Goal: Find specific page/section: Find specific page/section

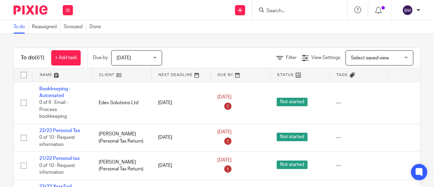
click at [299, 11] on input "Search" at bounding box center [296, 11] width 61 height 6
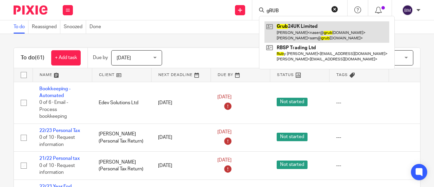
type input "gRUB"
click at [299, 25] on link at bounding box center [326, 31] width 125 height 21
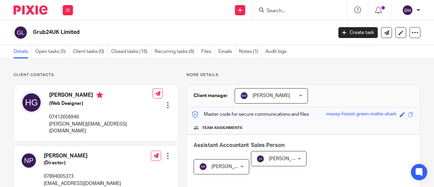
drag, startPoint x: 86, startPoint y: 31, endPoint x: 28, endPoint y: 32, distance: 58.3
click at [28, 32] on div "Grub24UK Limited" at bounding box center [171, 32] width 315 height 14
copy div "Grub24UK Limited"
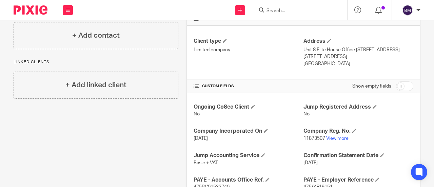
scroll to position [203, 0]
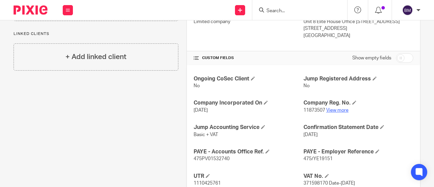
click at [337, 111] on link "View more" at bounding box center [337, 110] width 22 height 5
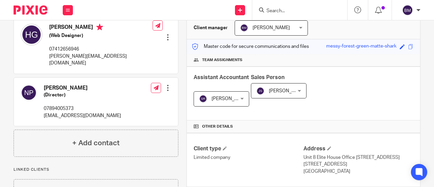
scroll to position [34, 0]
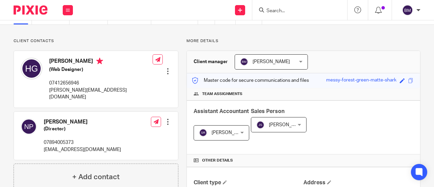
click at [279, 12] on input "Search" at bounding box center [296, 11] width 61 height 6
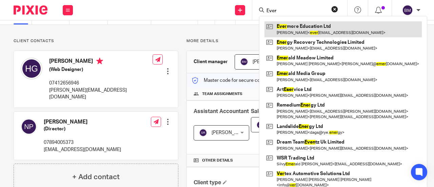
type input "Ever"
click at [333, 28] on link at bounding box center [342, 29] width 157 height 16
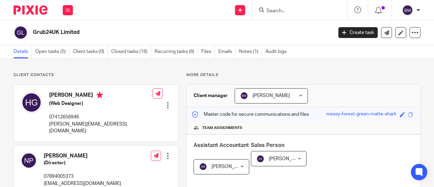
click at [279, 8] on input "Search" at bounding box center [296, 11] width 61 height 6
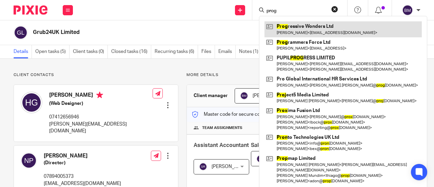
type input "prog"
click at [345, 25] on link at bounding box center [342, 29] width 157 height 16
click at [337, 30] on link at bounding box center [342, 29] width 157 height 16
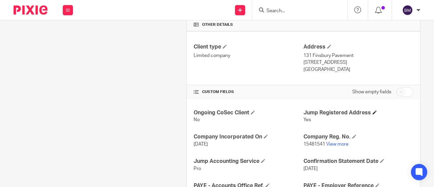
scroll to position [237, 0]
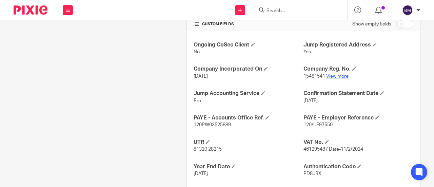
click at [335, 76] on link "View more" at bounding box center [337, 76] width 22 height 5
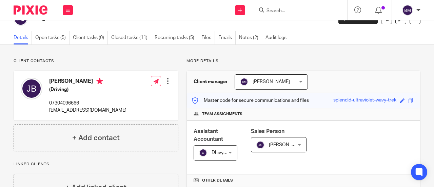
scroll to position [0, 0]
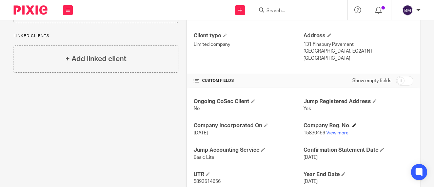
scroll to position [203, 0]
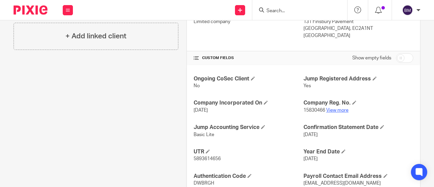
click at [340, 108] on link "View more" at bounding box center [337, 110] width 22 height 5
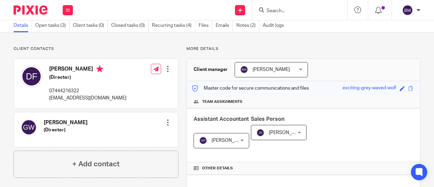
scroll to position [0, 0]
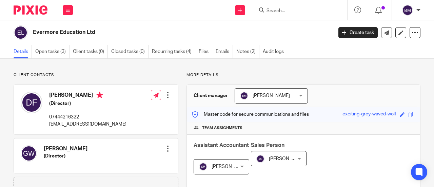
click at [306, 8] on input "Search" at bounding box center [296, 11] width 61 height 6
click at [286, 12] on input "Search" at bounding box center [296, 11] width 61 height 6
type input "p"
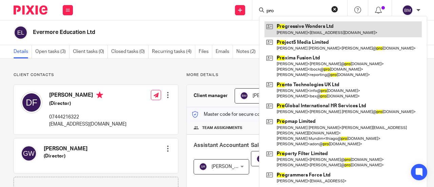
type input "pro"
click at [303, 28] on link at bounding box center [342, 29] width 157 height 16
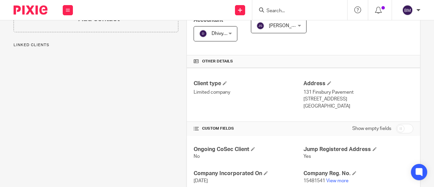
scroll to position [170, 0]
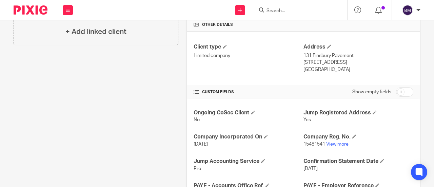
click at [336, 142] on link "View more" at bounding box center [337, 144] width 22 height 5
